Goal: Check status

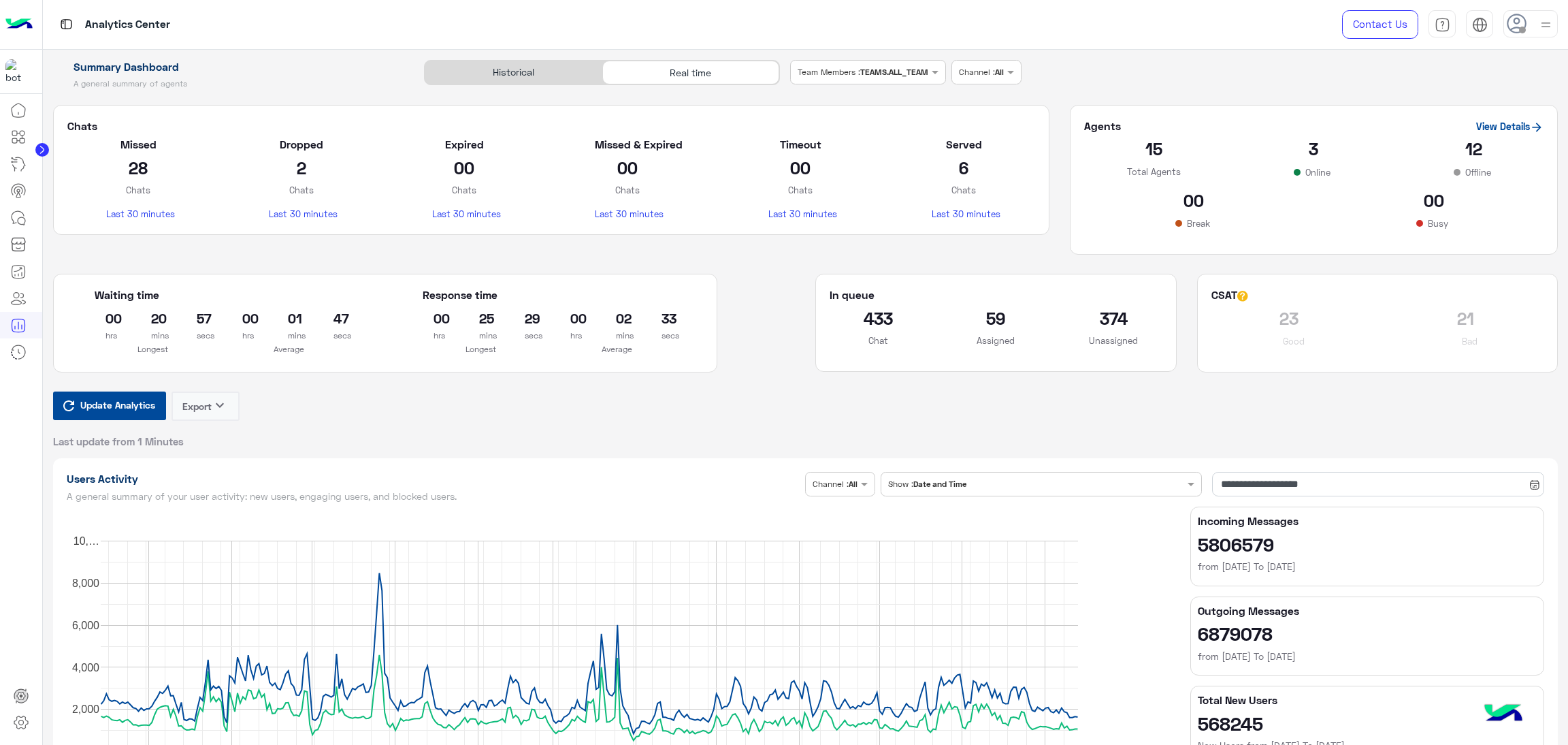
click at [97, 412] on span "Update Analytics" at bounding box center [118, 405] width 81 height 18
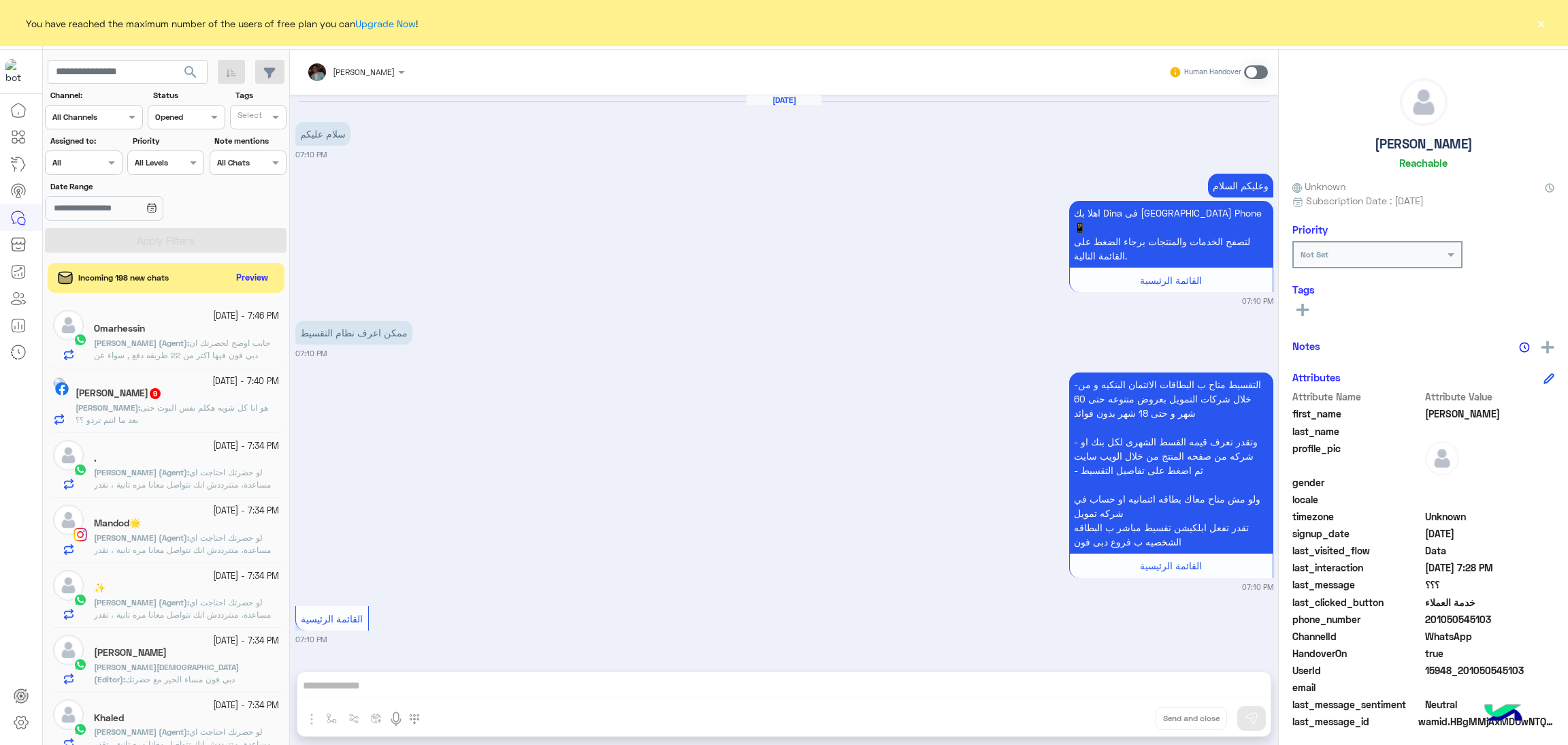
scroll to position [1366, 0]
